Goal: Use online tool/utility: Utilize a website feature to perform a specific function

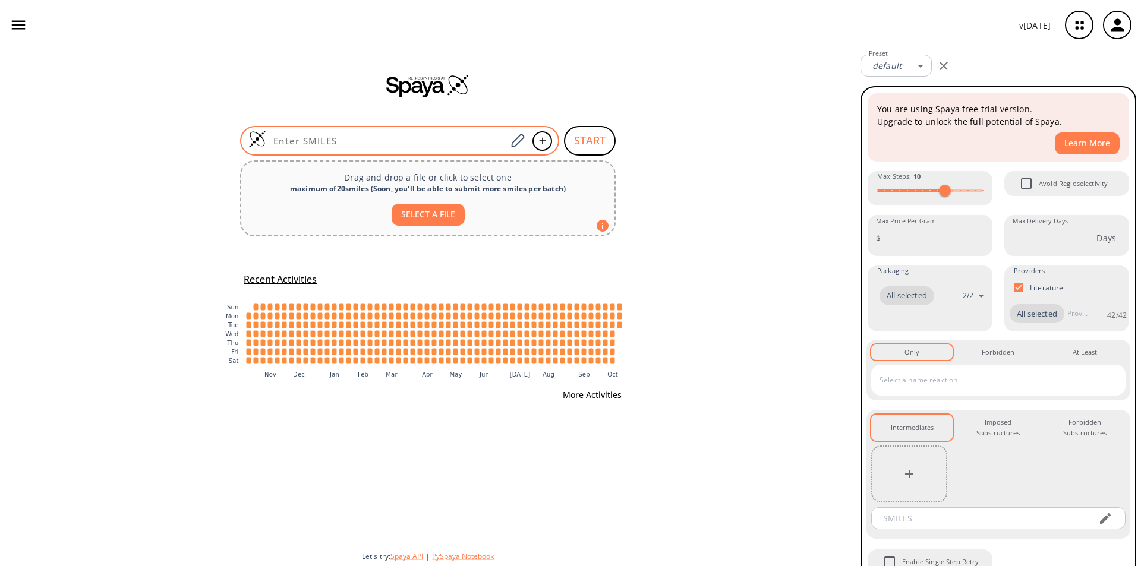
click at [412, 143] on input at bounding box center [386, 141] width 240 height 12
paste input "SC1=C([N+]([O-])=O)C=CC(C(O)=O)=C1"
type input "SC1=C([N+]([O-])=O)C=CC(C(O)=O)=C1"
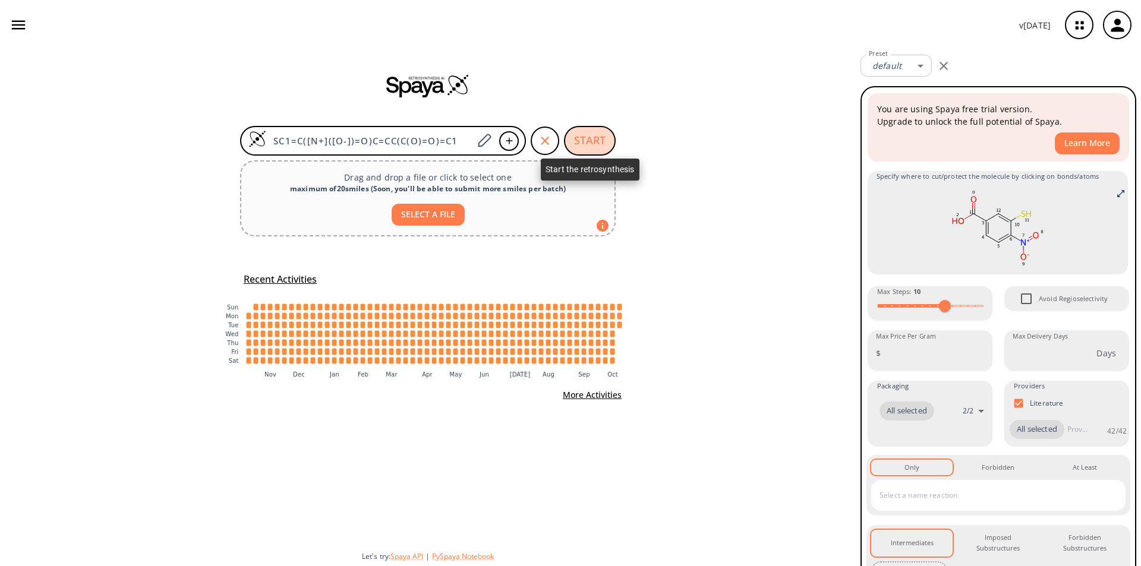
click at [589, 143] on button "START" at bounding box center [590, 141] width 52 height 30
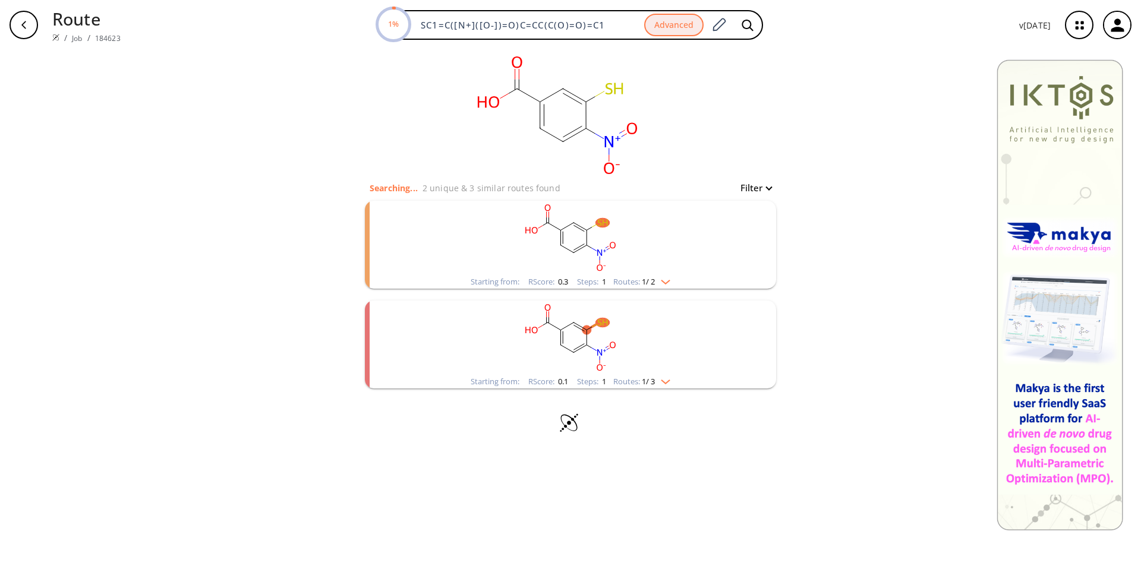
click at [670, 283] on img "clusters" at bounding box center [662, 280] width 15 height 10
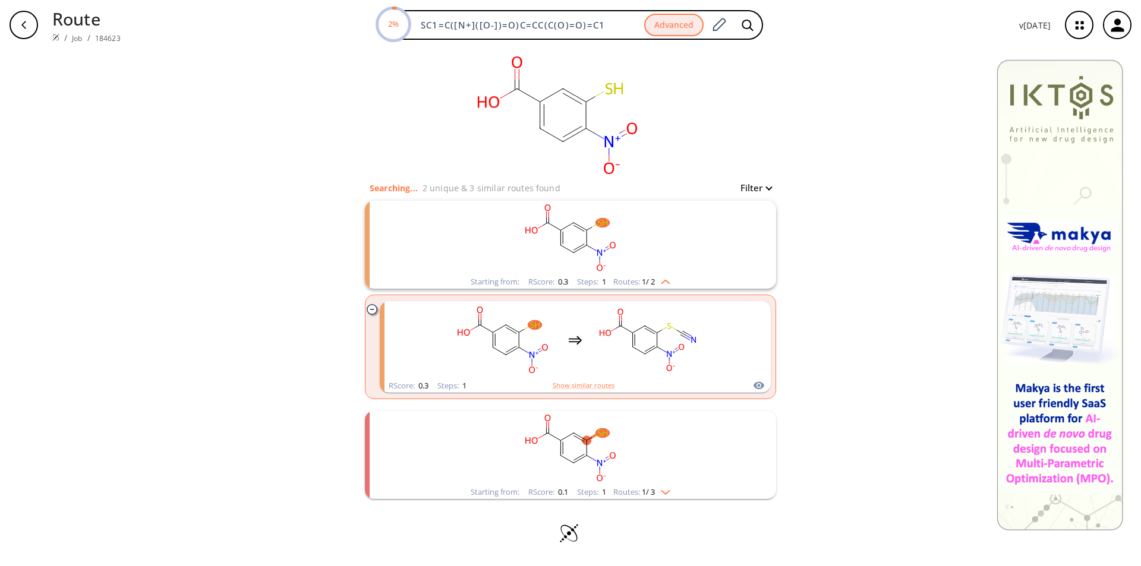
click at [669, 494] on img "clusters" at bounding box center [662, 491] width 15 height 10
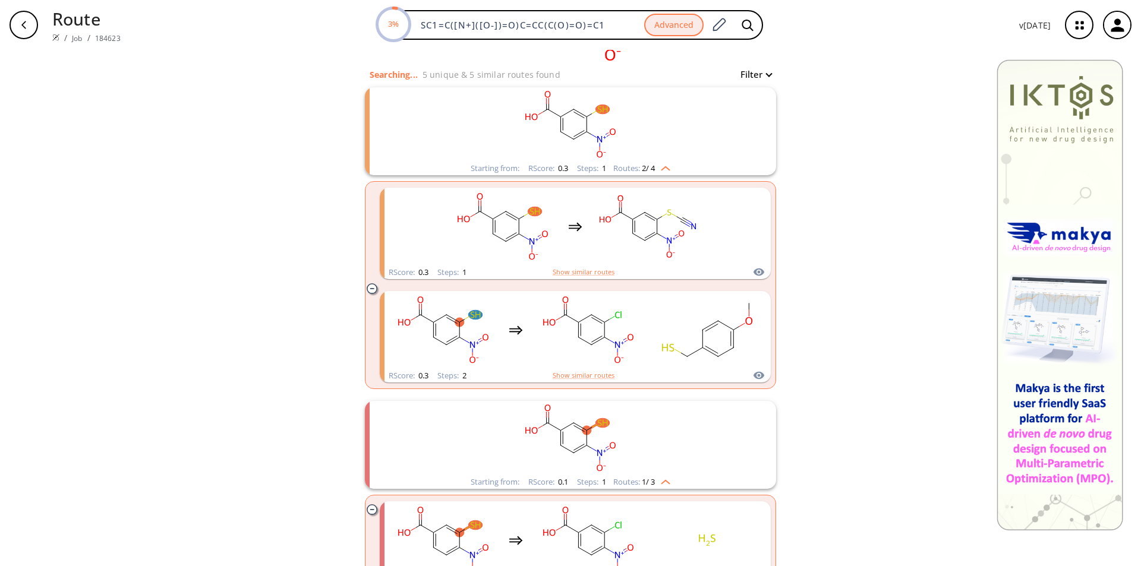
scroll to position [119, 0]
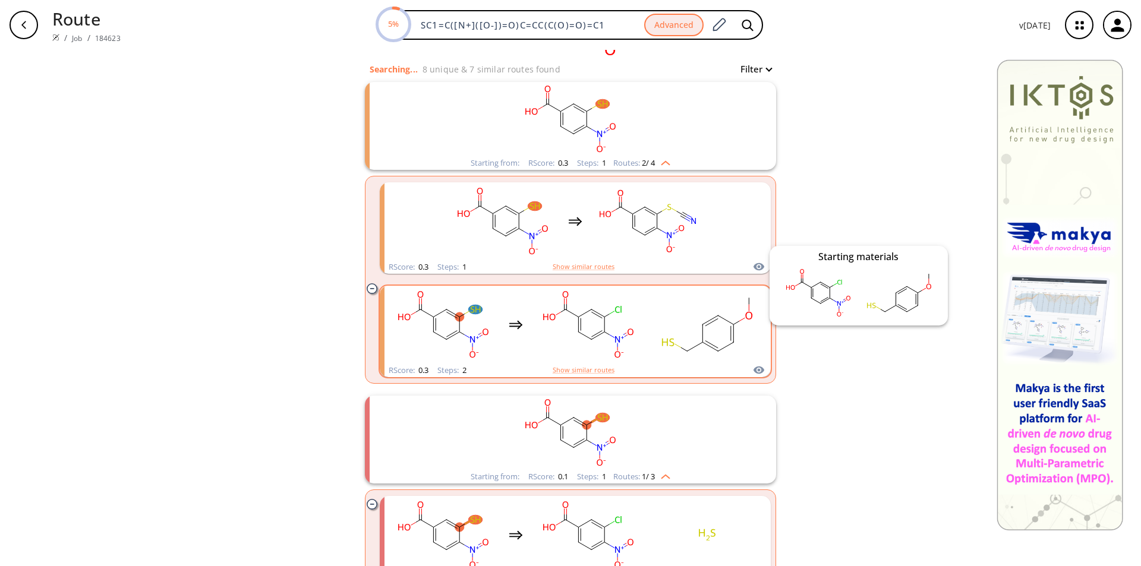
click at [757, 372] on icon "clusters" at bounding box center [759, 371] width 11 height 8
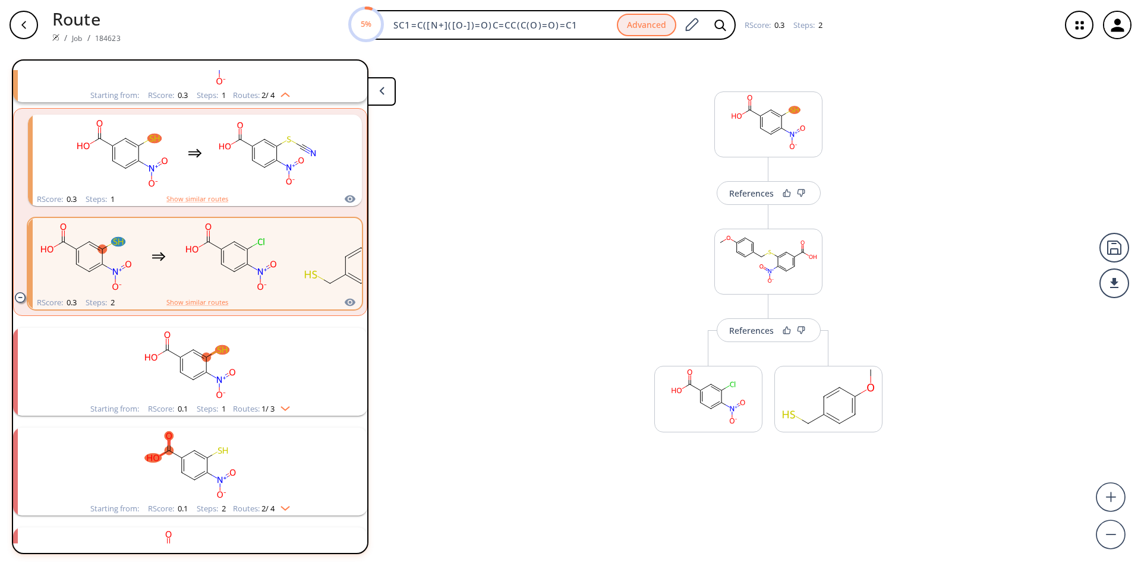
scroll to position [127, 0]
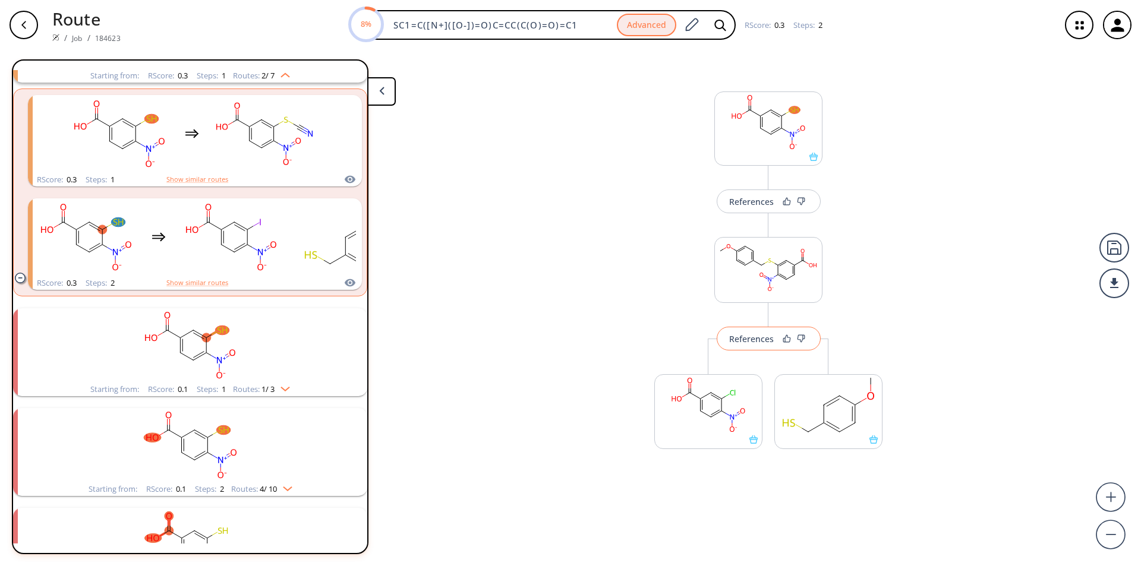
click at [768, 340] on div "References" at bounding box center [751, 339] width 45 height 8
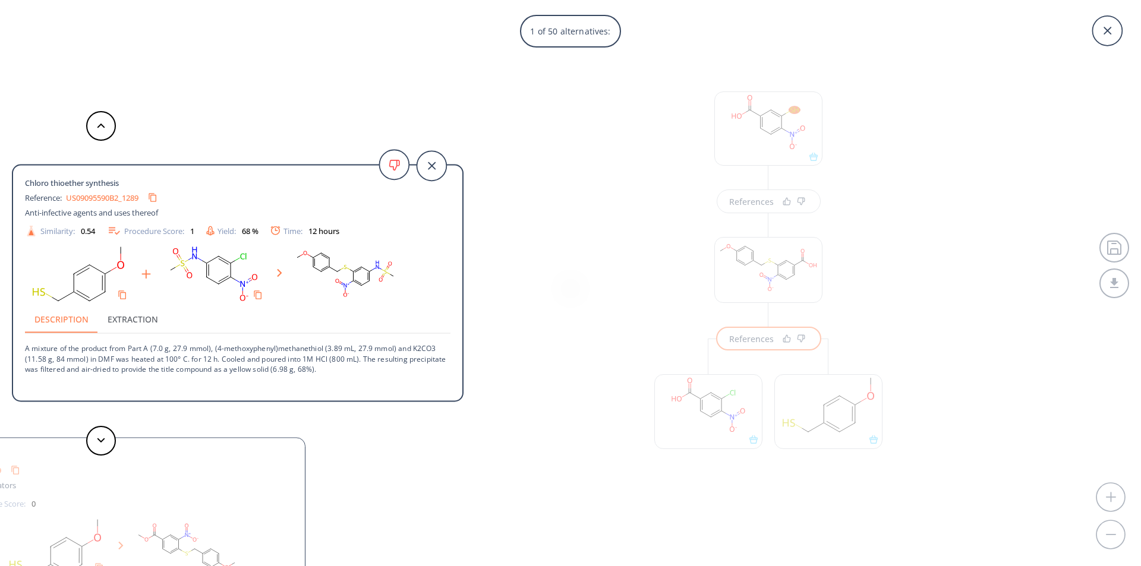
click at [604, 278] on div "1 of 50 alternatives: Chloro thioether synthesis Reference: US09095590B2_1289 A…" at bounding box center [570, 283] width 1141 height 566
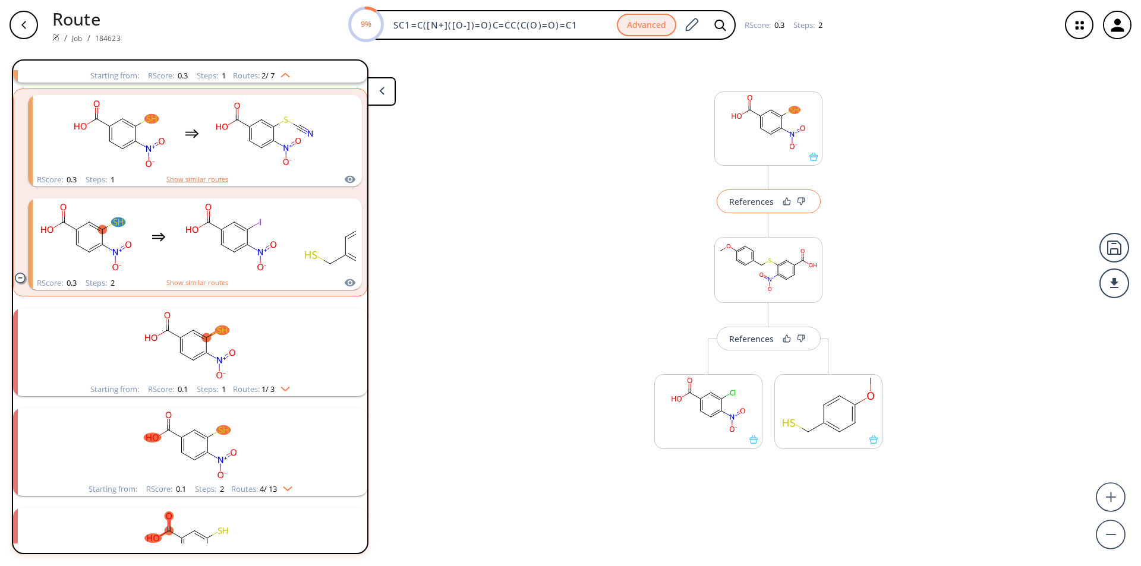
click at [776, 209] on button "References" at bounding box center [769, 202] width 104 height 24
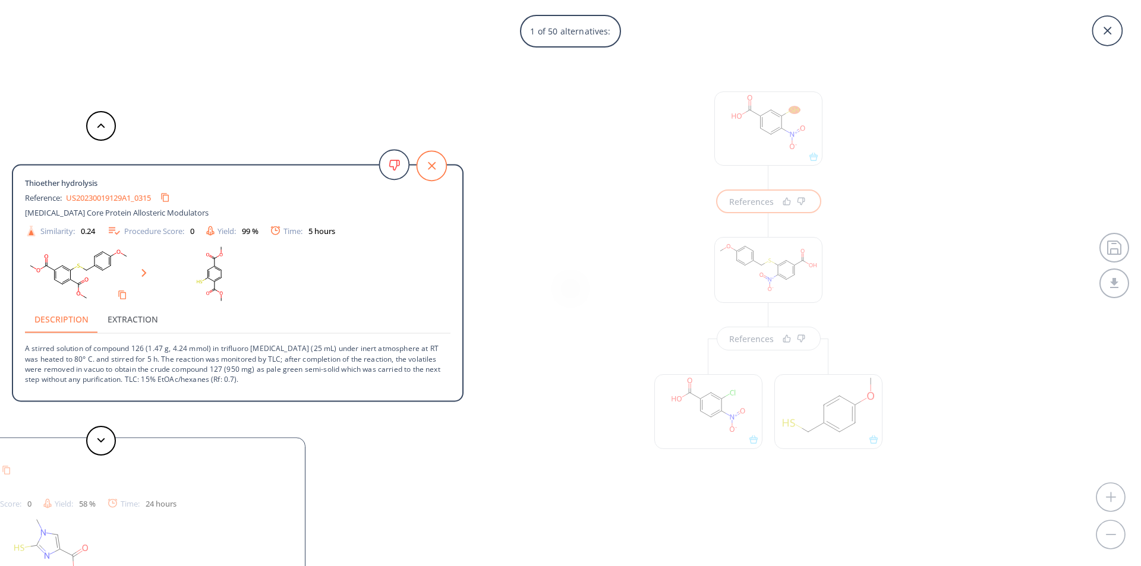
click at [433, 171] on icon at bounding box center [432, 166] width 30 height 30
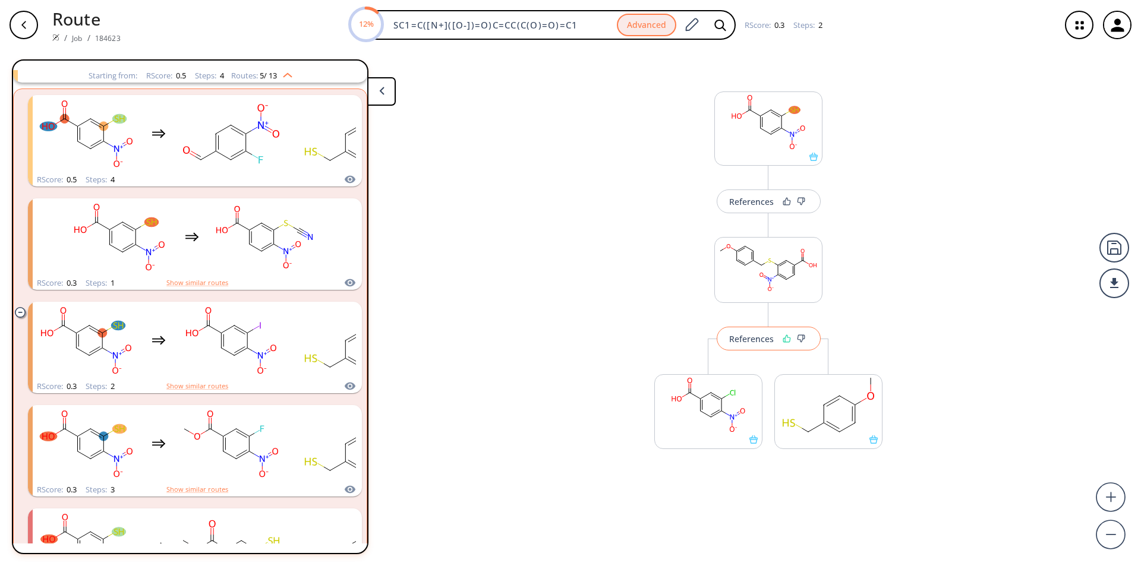
click at [785, 341] on icon at bounding box center [787, 339] width 8 height 8
click at [782, 338] on icon at bounding box center [784, 339] width 8 height 8
click at [754, 340] on div "References" at bounding box center [749, 339] width 45 height 8
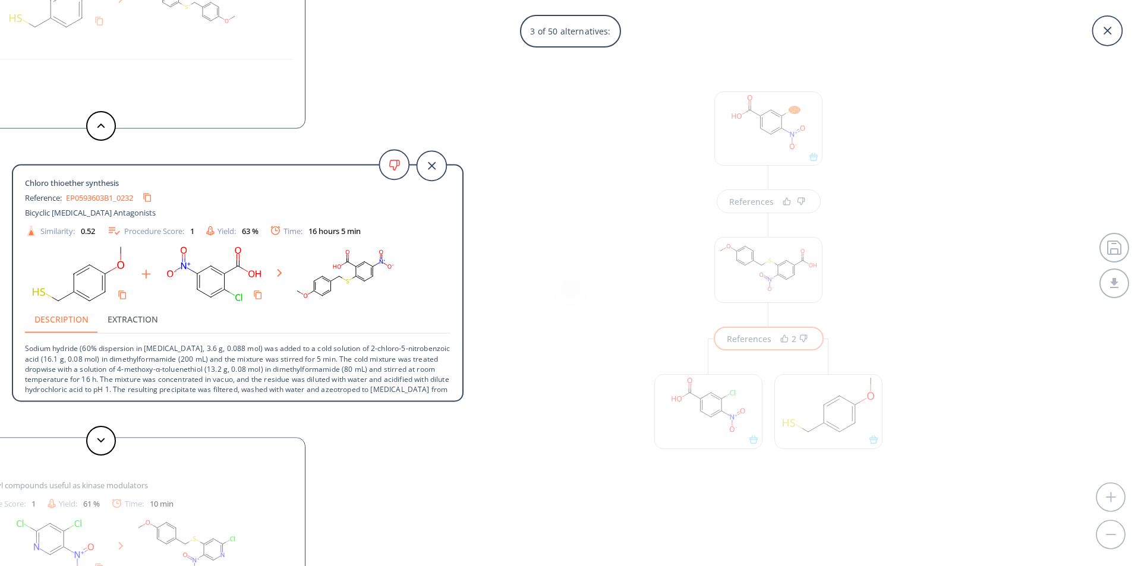
click at [108, 199] on link "EP0593603B1_0232" at bounding box center [99, 198] width 67 height 8
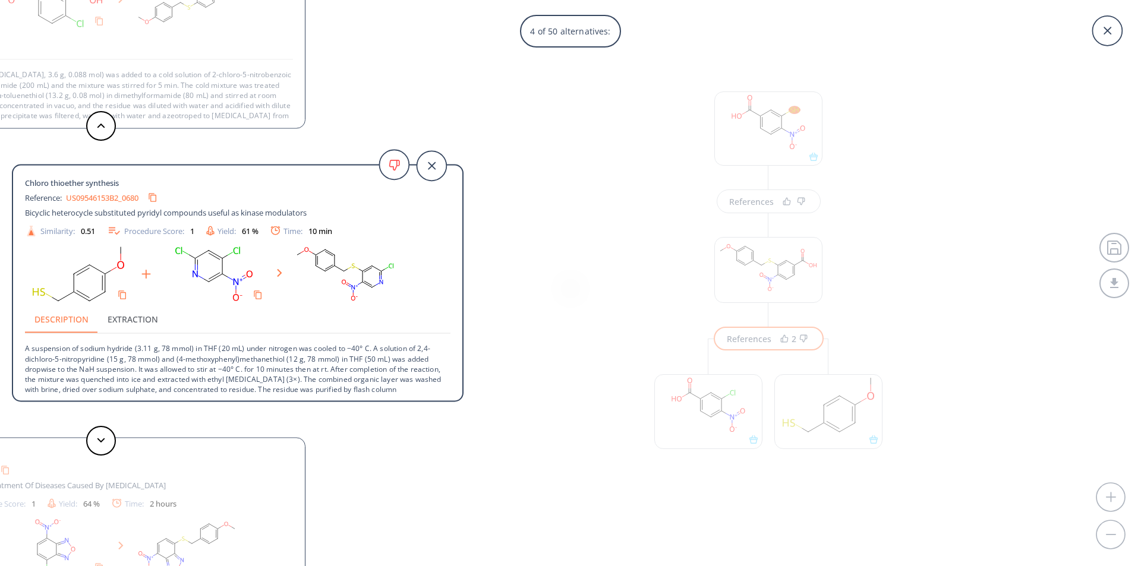
click at [979, 290] on div "4 of 50 alternatives: Chloro thioether synthesis Reference: US09095590B2_1289 A…" at bounding box center [570, 283] width 1141 height 566
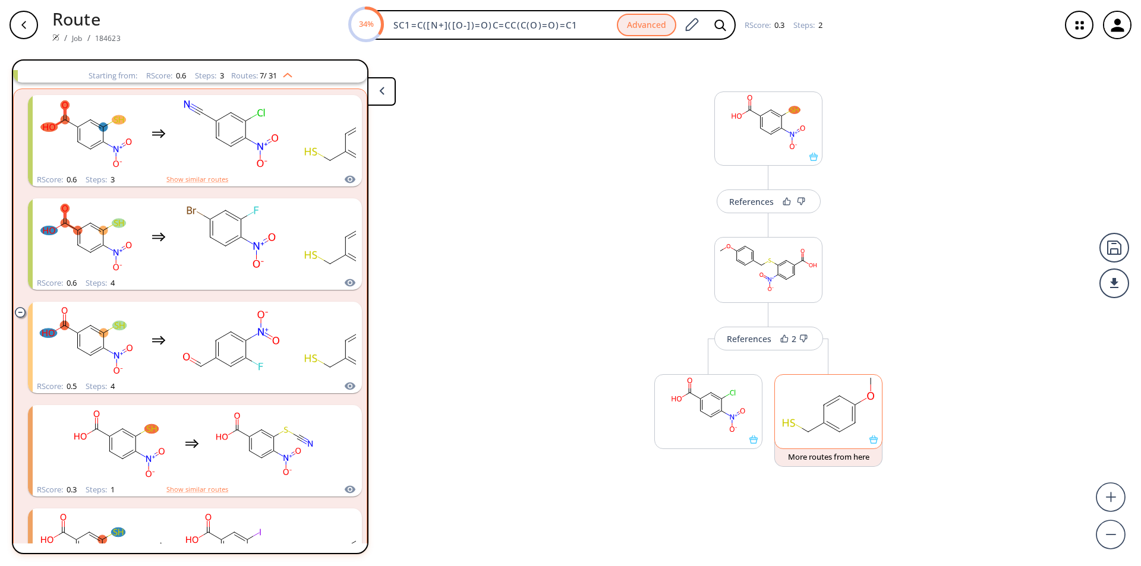
click at [837, 420] on rect at bounding box center [828, 405] width 107 height 61
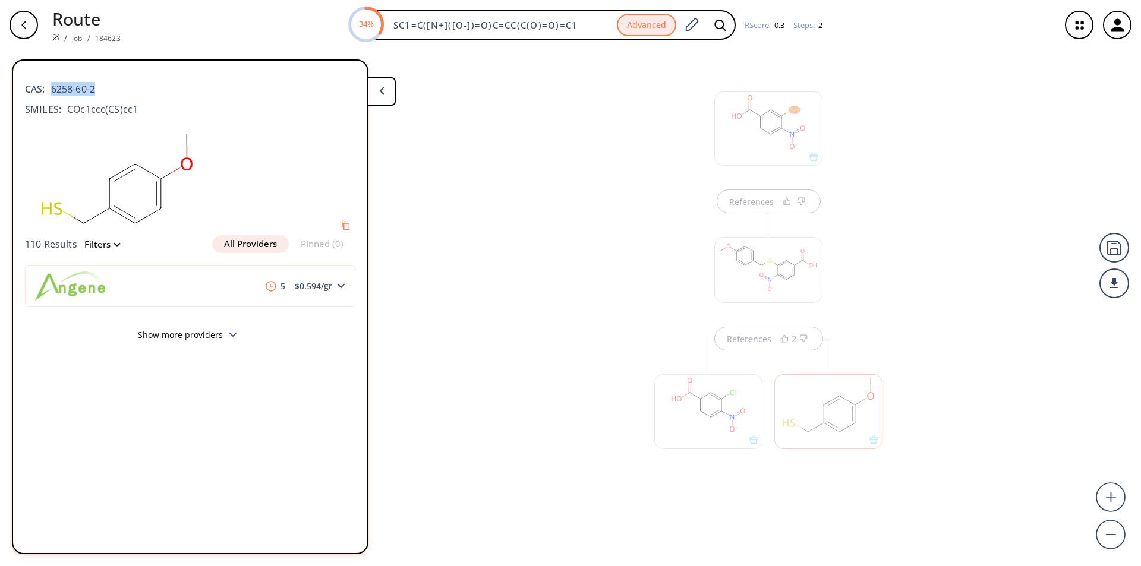
drag, startPoint x: 99, startPoint y: 91, endPoint x: 52, endPoint y: 91, distance: 47.0
click at [52, 91] on div "CAS: 6258-60-2" at bounding box center [190, 83] width 330 height 26
copy span "6258-60-2"
